Goal: Transaction & Acquisition: Purchase product/service

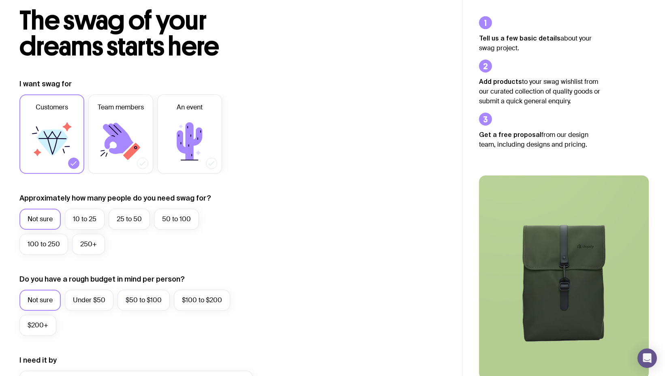
scroll to position [47, 0]
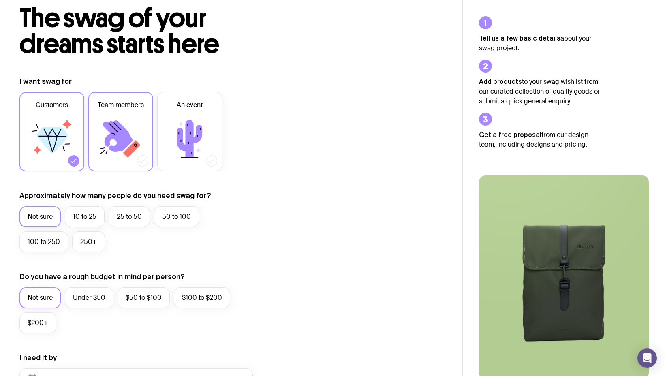
click at [137, 143] on icon at bounding box center [131, 148] width 17 height 17
click at [0, 0] on input "Team members" at bounding box center [0, 0] width 0 height 0
click at [60, 138] on icon at bounding box center [52, 140] width 31 height 26
click at [0, 0] on input "Customers" at bounding box center [0, 0] width 0 height 0
click at [75, 210] on label "10 to 25" at bounding box center [85, 216] width 40 height 21
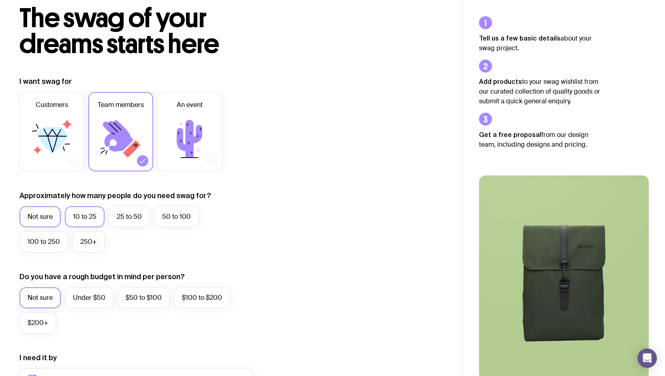
click at [0, 0] on input "10 to 25" at bounding box center [0, 0] width 0 height 0
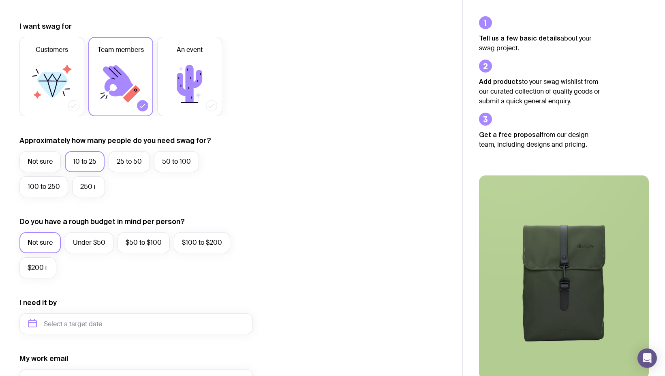
scroll to position [116, 0]
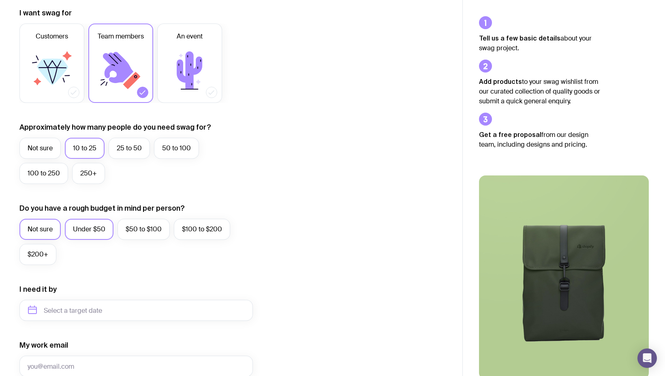
click at [106, 231] on label "Under $50" at bounding box center [89, 229] width 49 height 21
click at [0, 0] on input "Under $50" at bounding box center [0, 0] width 0 height 0
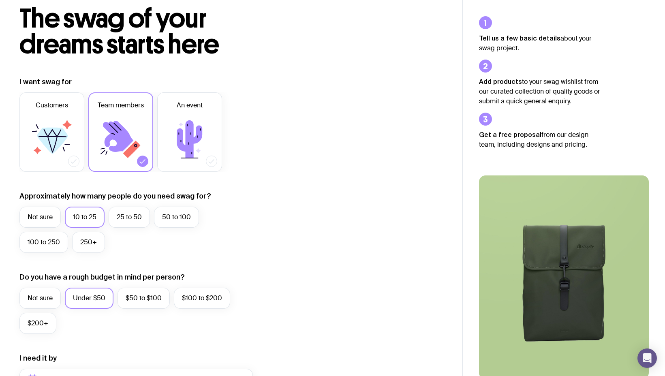
scroll to position [0, 0]
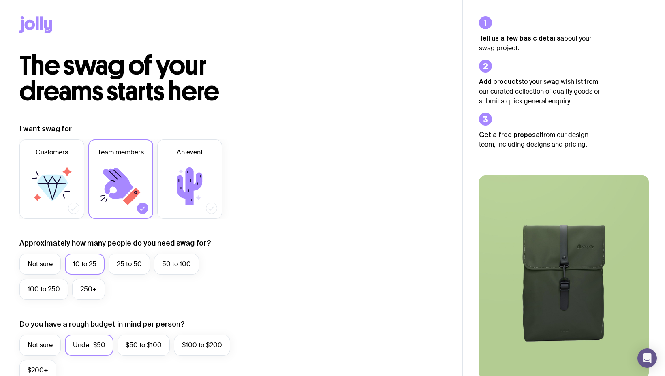
click at [44, 24] on icon at bounding box center [48, 26] width 8 height 13
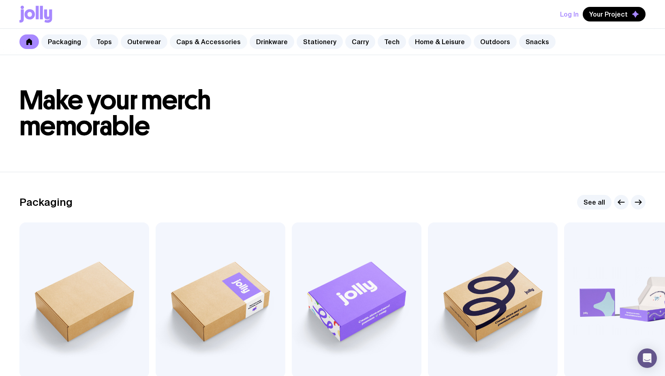
click at [201, 46] on link "Caps & Accessories" at bounding box center [208, 41] width 77 height 15
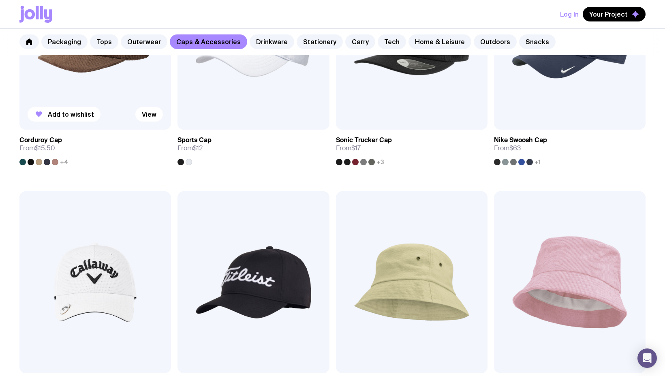
scroll to position [676, 0]
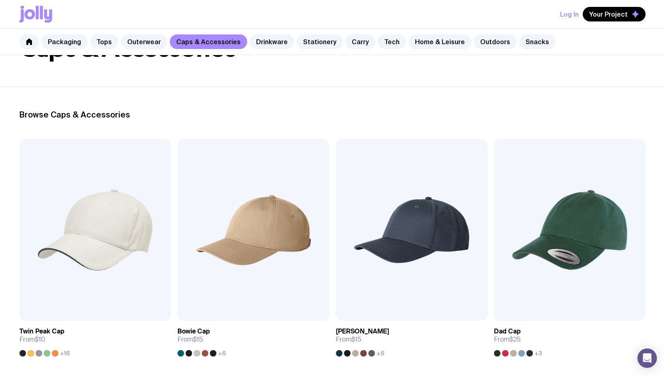
scroll to position [58, 0]
